Goal: Navigation & Orientation: Find specific page/section

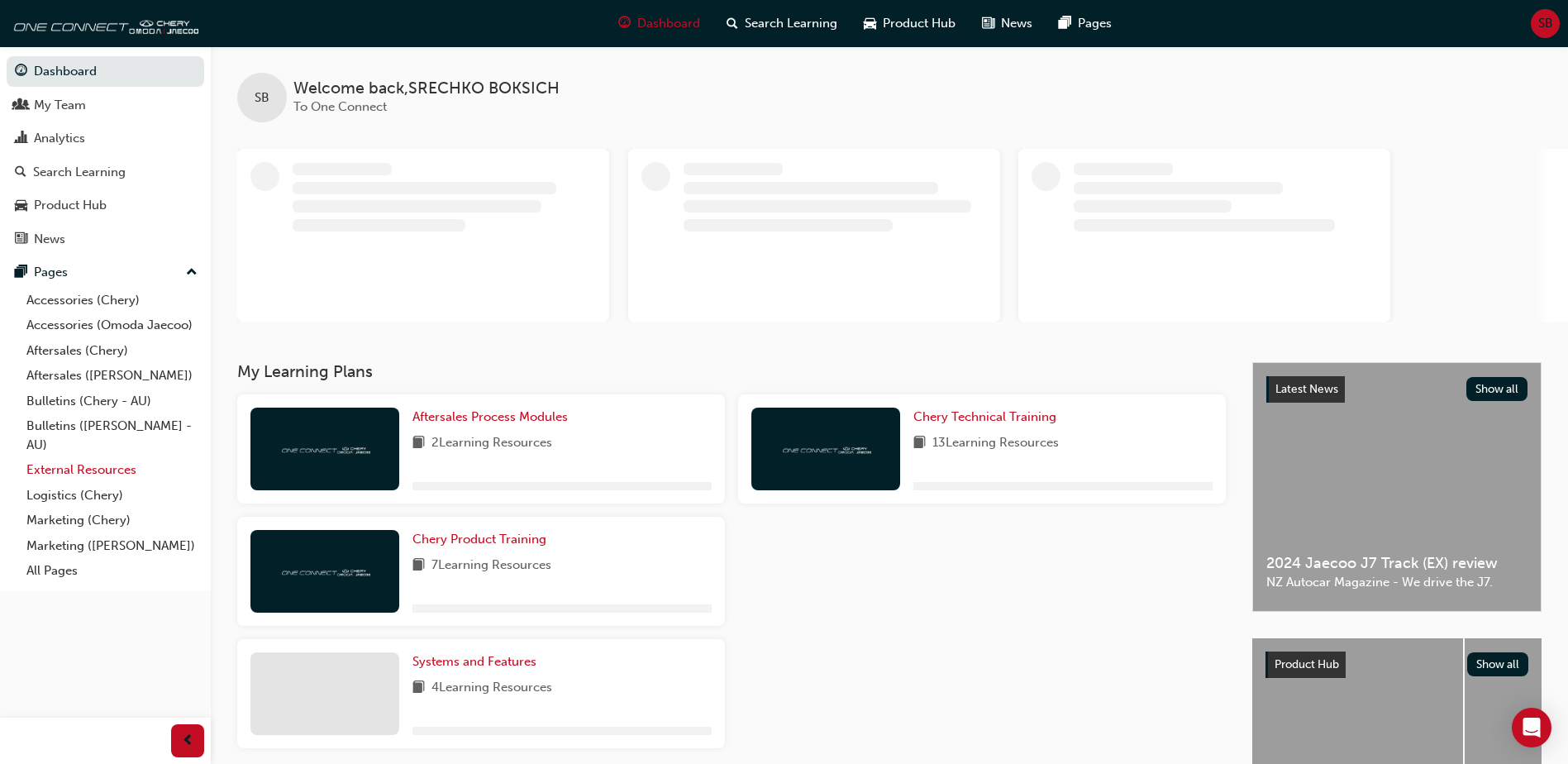
click at [83, 473] on link "External Resources" at bounding box center [111, 469] width 184 height 25
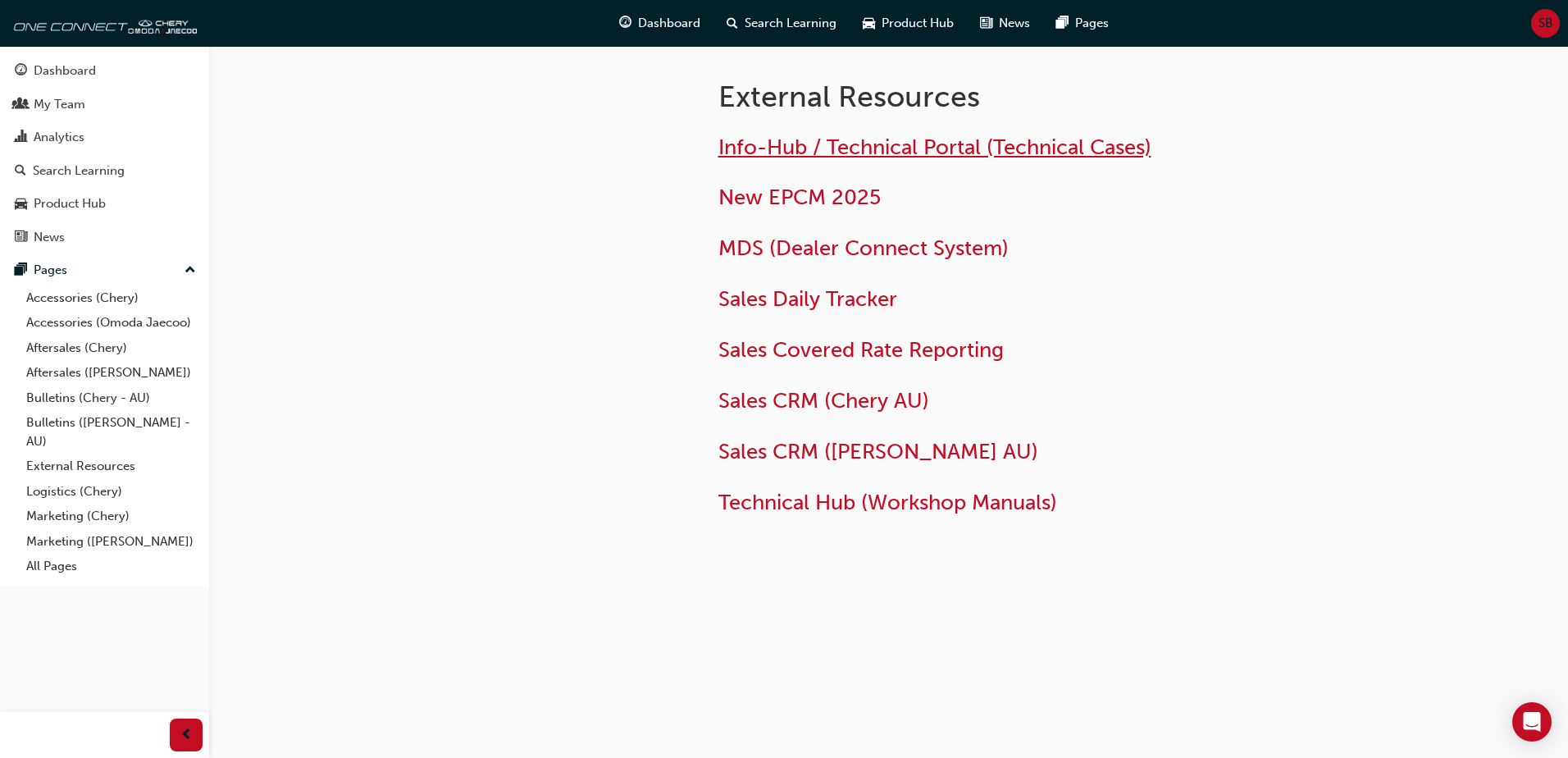
click at [789, 151] on span "Info-Hub / Technical Portal (Technical Cases)" at bounding box center [935, 147] width 433 height 25
